Goal: Task Accomplishment & Management: Use online tool/utility

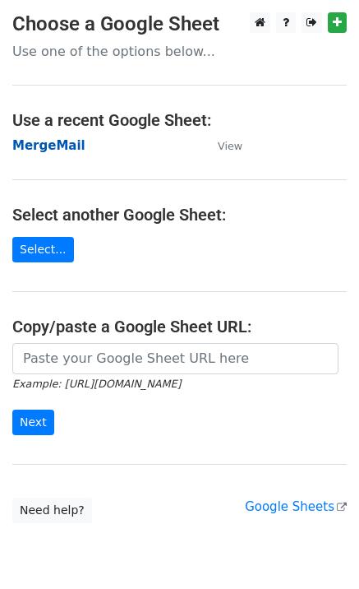
click at [49, 148] on strong "MergeMail" at bounding box center [48, 145] width 73 height 15
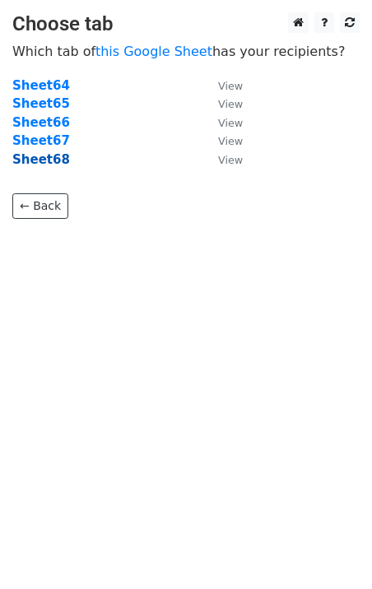
click at [52, 164] on strong "Sheet68" at bounding box center [41, 159] width 58 height 15
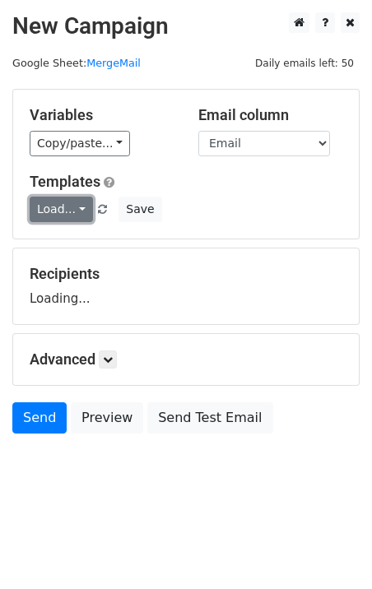
click at [58, 206] on link "Load..." at bounding box center [61, 209] width 63 height 25
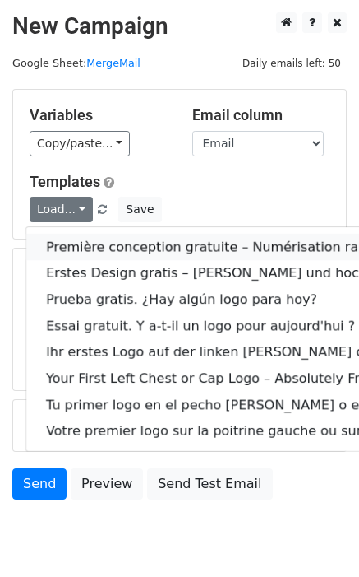
click at [108, 239] on link "Première conception gratuite – Numérisation rapide et de haute qualité !" at bounding box center [343, 247] width 635 height 26
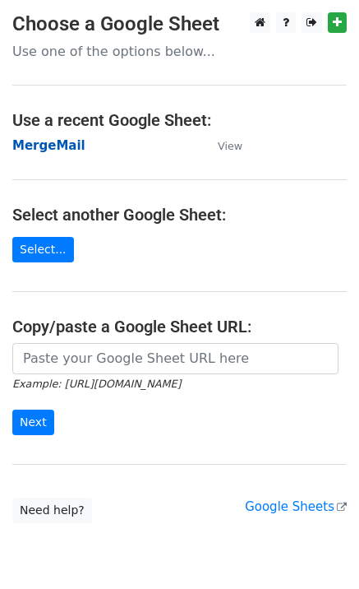
click at [49, 151] on strong "MergeMail" at bounding box center [48, 145] width 73 height 15
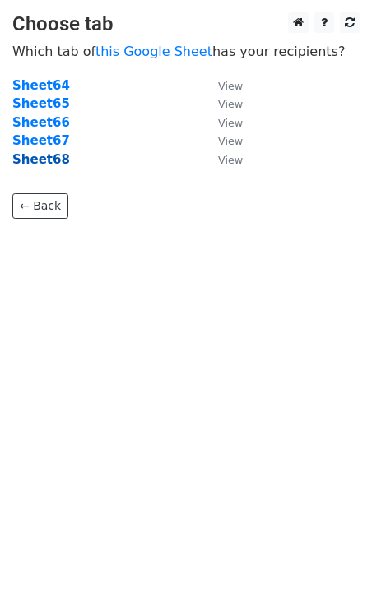
click at [41, 160] on strong "Sheet68" at bounding box center [41, 159] width 58 height 15
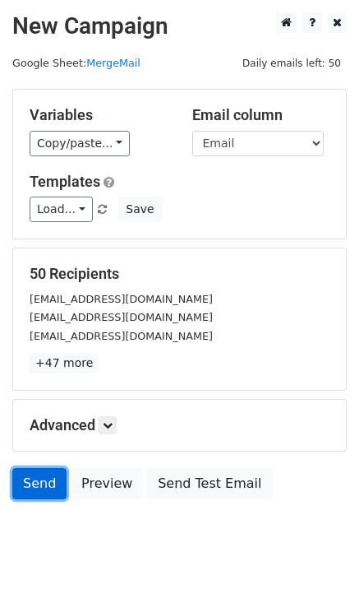
click at [35, 485] on link "Send" at bounding box center [39, 483] width 54 height 31
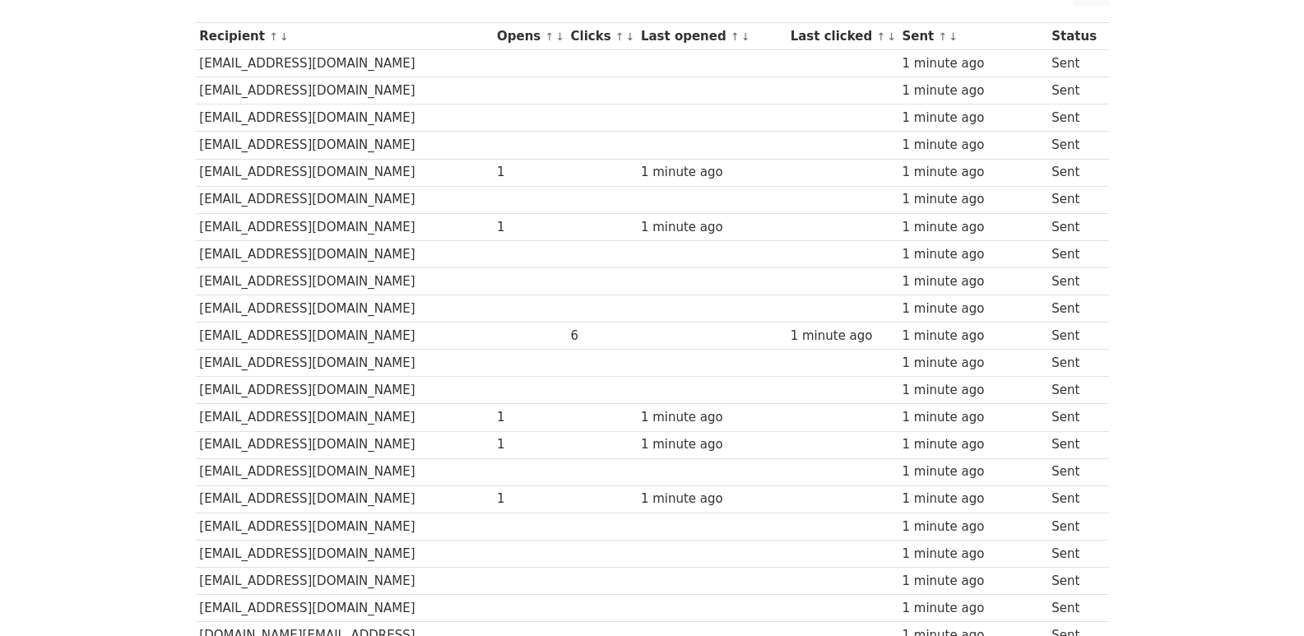
scroll to position [1145, 0]
